Goal: Task Accomplishment & Management: Manage account settings

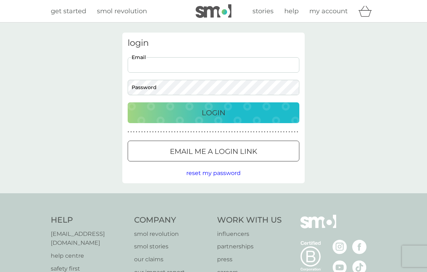
type input "[EMAIL_ADDRESS][DOMAIN_NAME]"
click at [214, 112] on button "Login" at bounding box center [214, 112] width 172 height 21
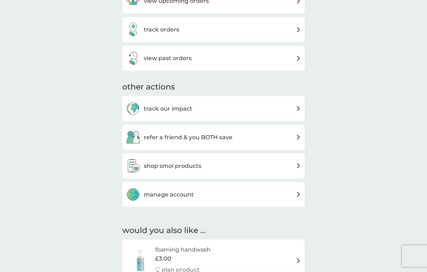
scroll to position [278, 0]
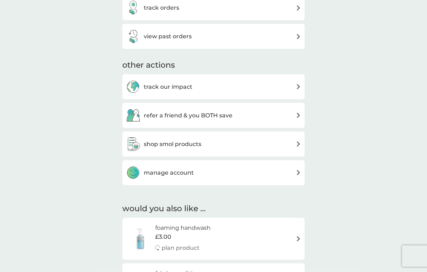
click at [296, 172] on img at bounding box center [298, 172] width 5 height 5
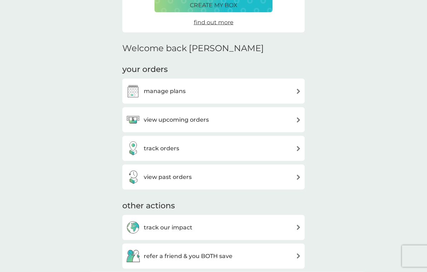
scroll to position [137, 0]
click at [293, 147] on div "track orders" at bounding box center [213, 149] width 175 height 14
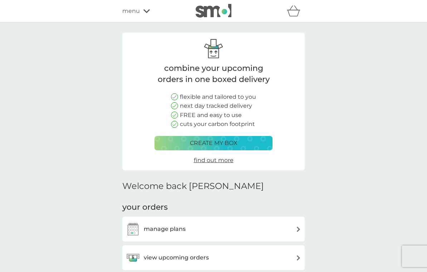
scroll to position [138, 0]
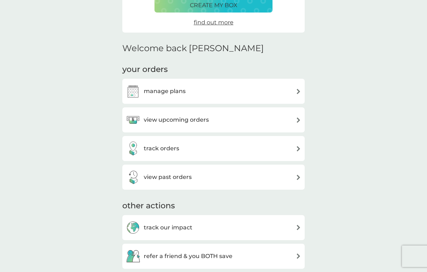
click at [148, 91] on h3 "manage plans" at bounding box center [165, 91] width 42 height 9
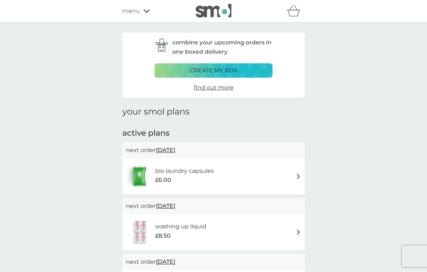
scroll to position [0, 0]
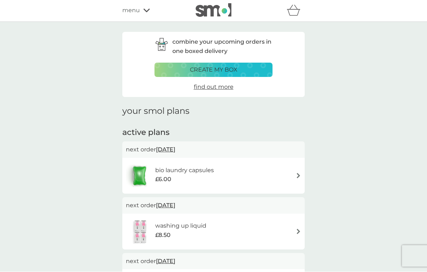
click at [145, 10] on icon at bounding box center [146, 11] width 6 height 4
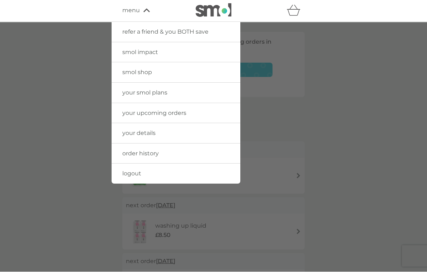
scroll to position [1, 0]
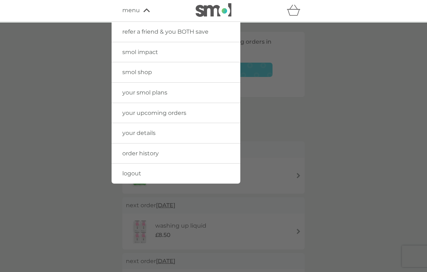
click at [69, 109] on div at bounding box center [213, 159] width 427 height 272
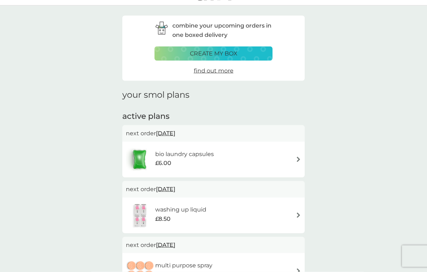
scroll to position [0, 0]
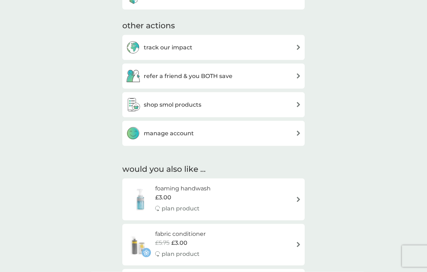
scroll to position [325, 0]
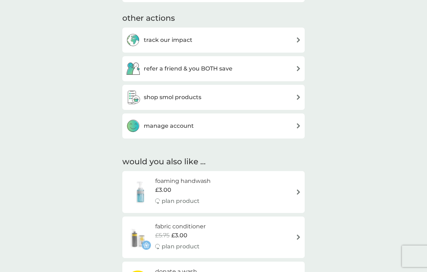
click at [298, 123] on img at bounding box center [298, 125] width 5 height 5
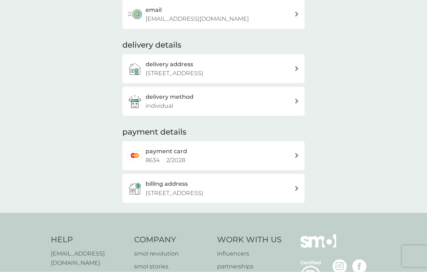
scroll to position [87, 0]
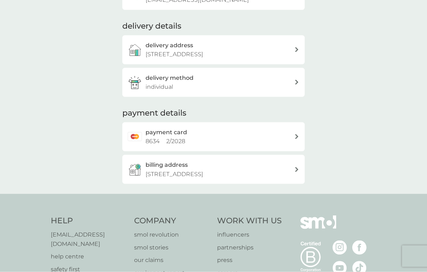
click at [296, 134] on icon at bounding box center [296, 136] width 3 height 5
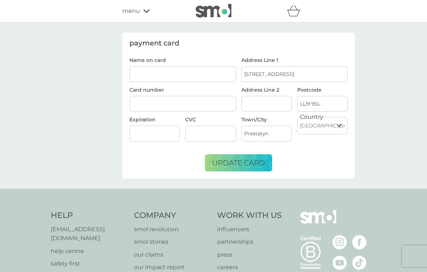
click at [190, 73] on input "Name on card" at bounding box center [183, 74] width 107 height 16
type input "MRS [PERSON_NAME]"
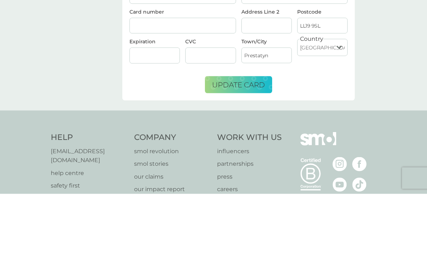
click at [243, 158] on span "update card" at bounding box center [238, 162] width 53 height 9
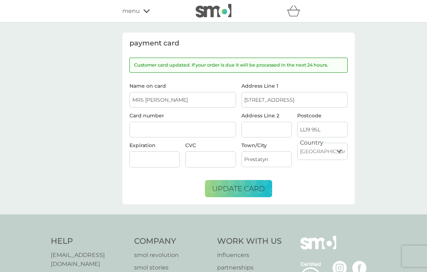
click at [145, 9] on div "menu" at bounding box center [152, 10] width 61 height 9
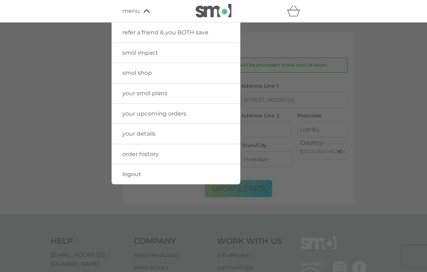
click at [206, 112] on link "your upcoming orders" at bounding box center [176, 114] width 129 height 20
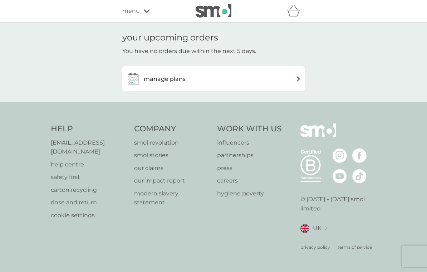
click at [293, 81] on div "manage plans" at bounding box center [213, 79] width 175 height 14
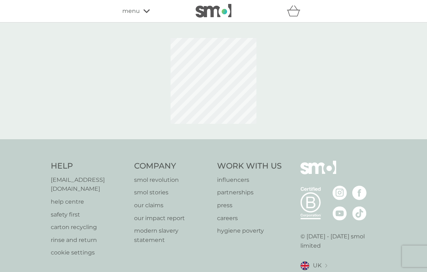
scroll to position [11, 0]
